Goal: Find specific page/section

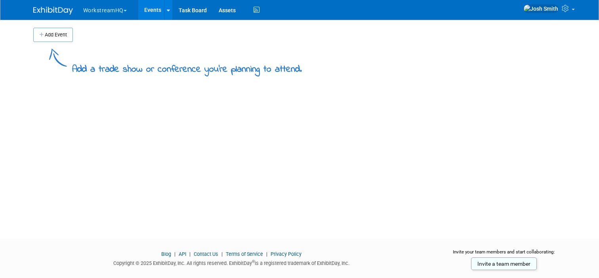
click at [111, 11] on button "WorkstreamHQ" at bounding box center [109, 8] width 54 height 17
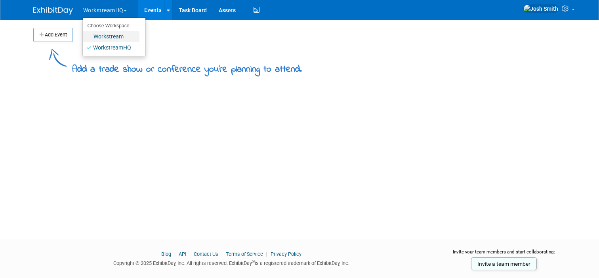
click at [115, 36] on link "Workstream" at bounding box center [111, 36] width 57 height 11
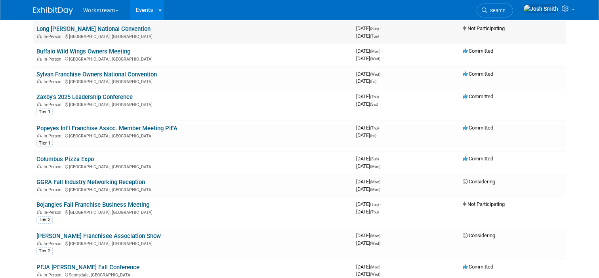
scroll to position [62, 0]
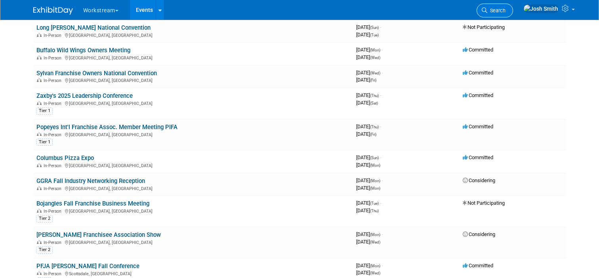
click at [506, 10] on span "Search" at bounding box center [496, 11] width 18 height 6
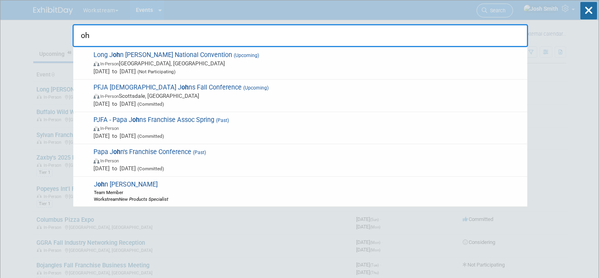
type input "o"
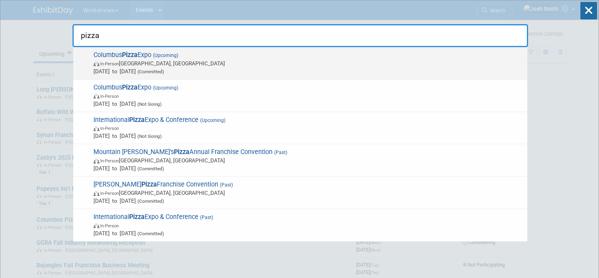
type input "pizza"
click at [340, 57] on span "Columbus Pizza Expo (Upcoming) In-Person [GEOGRAPHIC_DATA], [GEOGRAPHIC_DATA] […" at bounding box center [307, 63] width 432 height 24
